Goal: Transaction & Acquisition: Purchase product/service

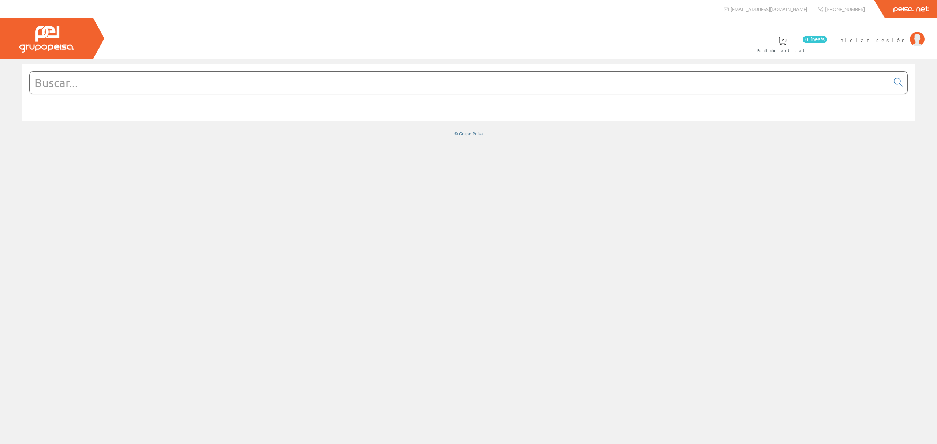
click at [148, 77] on input "text" at bounding box center [459, 83] width 859 height 22
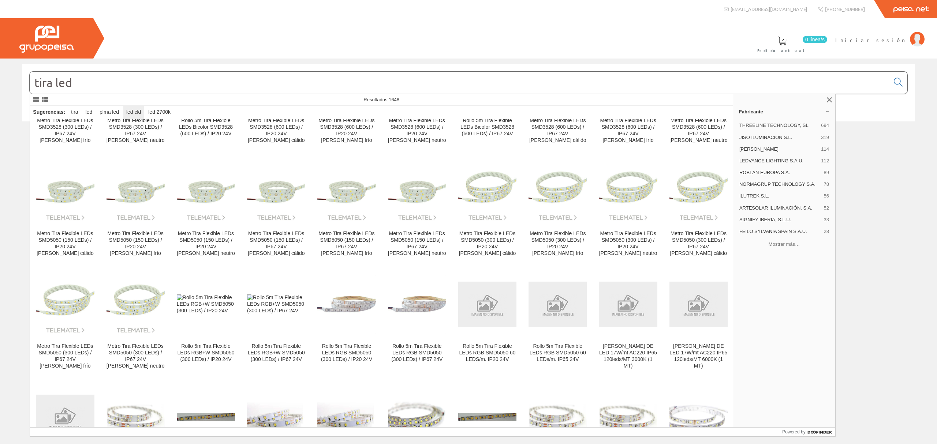
scroll to position [1658, 0]
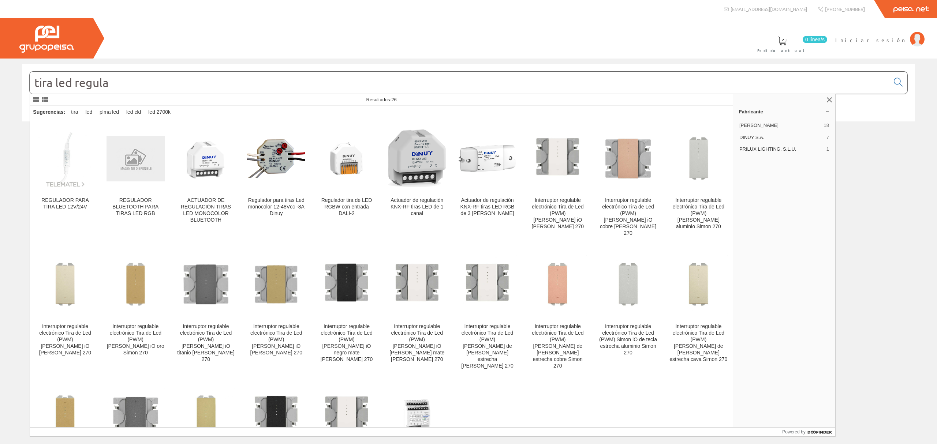
drag, startPoint x: 154, startPoint y: 84, endPoint x: 74, endPoint y: 79, distance: 79.9
click at [74, 79] on input "tira led regula" at bounding box center [459, 83] width 859 height 22
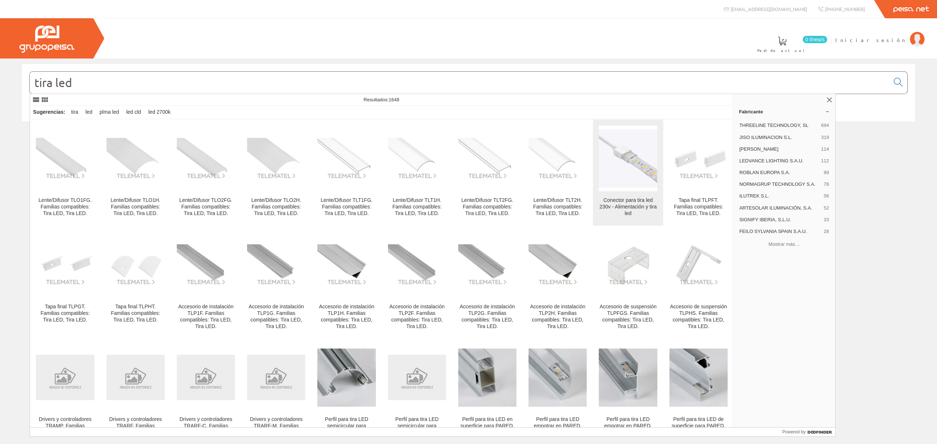
type input "tira led"
click at [630, 160] on img at bounding box center [628, 159] width 58 height 58
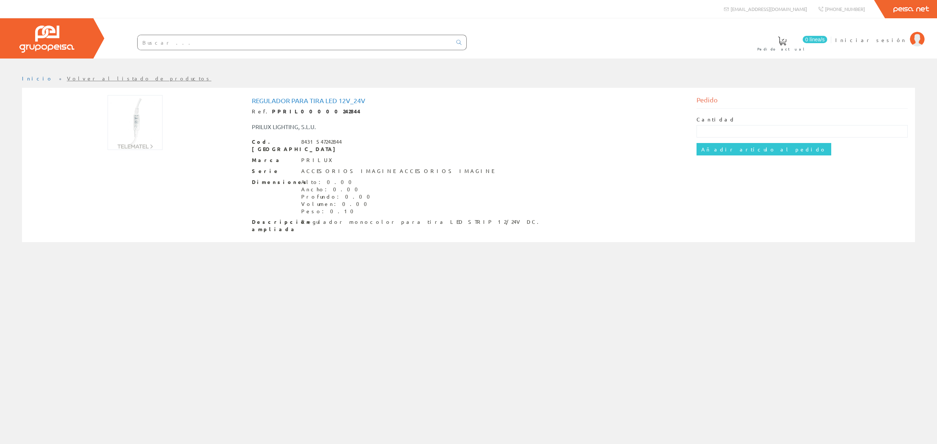
click at [131, 120] on img at bounding box center [135, 122] width 55 height 55
click at [322, 95] on div "REGULADOR PARA TIRA LED 12V_24V Ref. PPRIL00000242844 PRILUX LIGHTING, S.L.U. C…" at bounding box center [468, 166] width 445 height 142
click at [738, 131] on input "text" at bounding box center [801, 131] width 211 height 12
type input "2"
click at [709, 149] on input "Añadir artículo al pedido" at bounding box center [763, 149] width 135 height 12
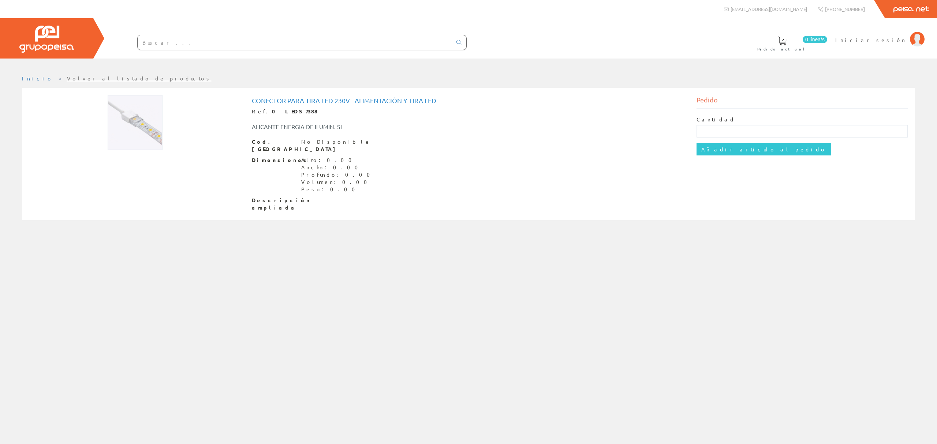
click at [139, 117] on img at bounding box center [135, 122] width 55 height 55
